Goal: Task Accomplishment & Management: Manage account settings

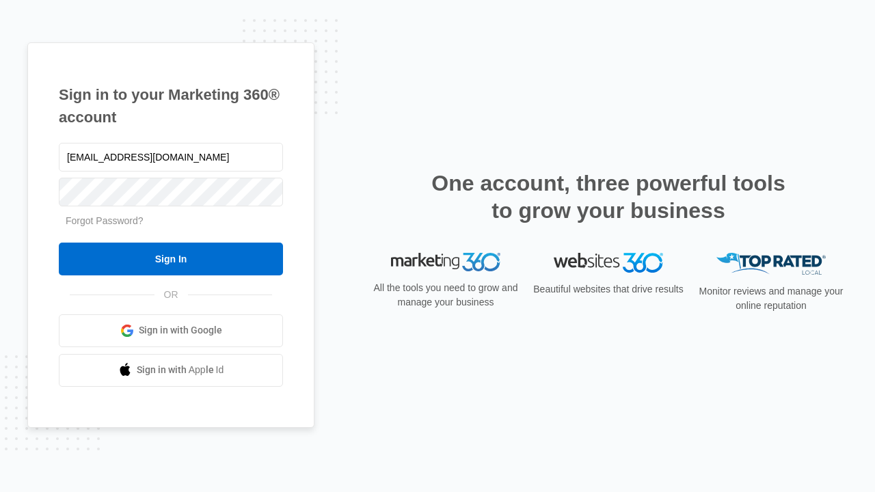
type input "dankie614@gmail.com"
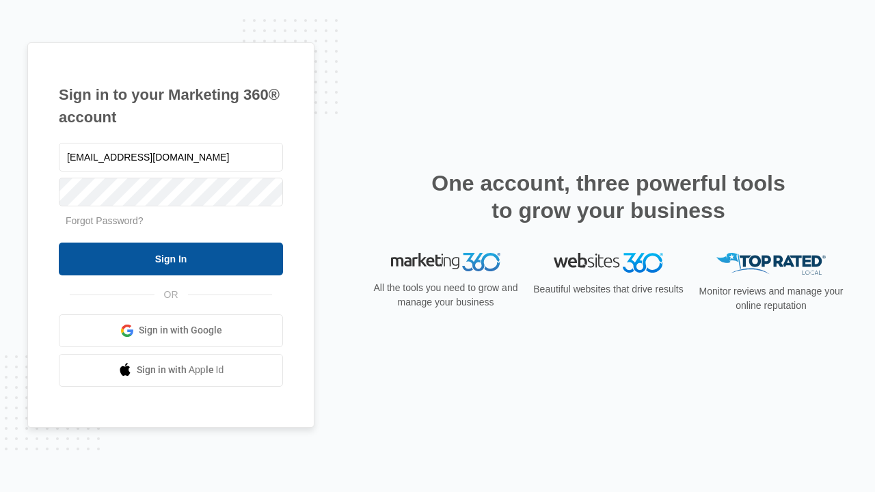
click at [171, 258] on input "Sign In" at bounding box center [171, 259] width 224 height 33
